Goal: Information Seeking & Learning: Learn about a topic

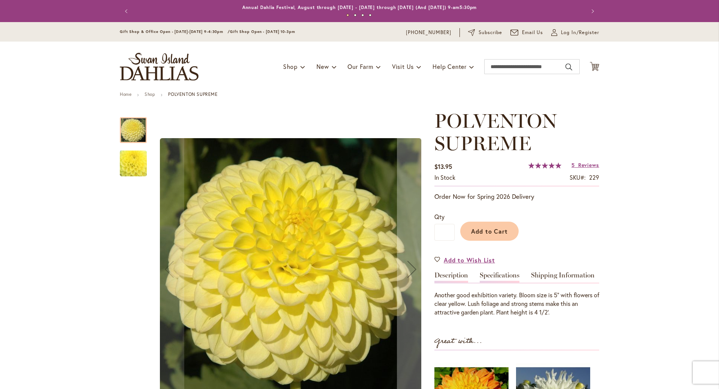
click at [505, 281] on link "Specifications" at bounding box center [500, 277] width 40 height 11
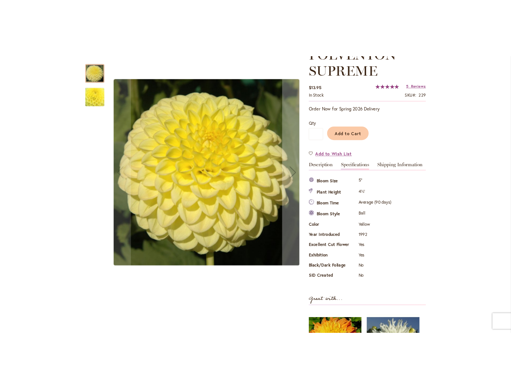
scroll to position [122, 0]
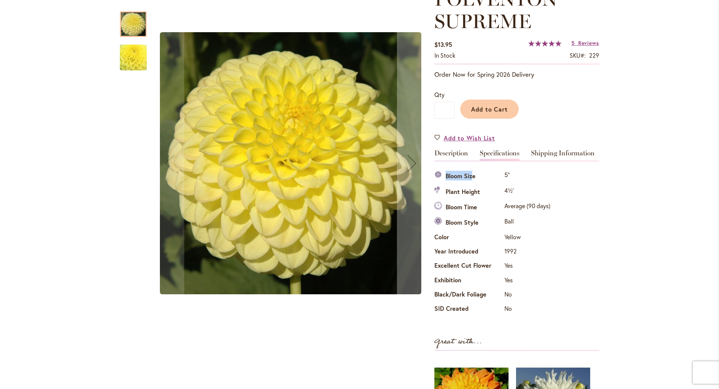
drag, startPoint x: 436, startPoint y: 175, endPoint x: 469, endPoint y: 181, distance: 33.1
click at [469, 181] on th "Bloom Size" at bounding box center [469, 176] width 68 height 15
click at [435, 176] on th "Bloom Size" at bounding box center [469, 176] width 68 height 15
drag, startPoint x: 435, startPoint y: 176, endPoint x: 609, endPoint y: 208, distance: 177.1
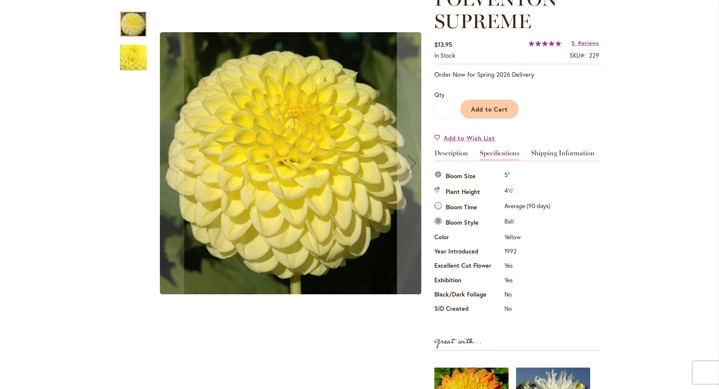
click at [435, 190] on th "Plant Height" at bounding box center [469, 191] width 68 height 15
click at [435, 179] on th "Bloom Size" at bounding box center [469, 176] width 68 height 15
